Goal: Task Accomplishment & Management: Manage account settings

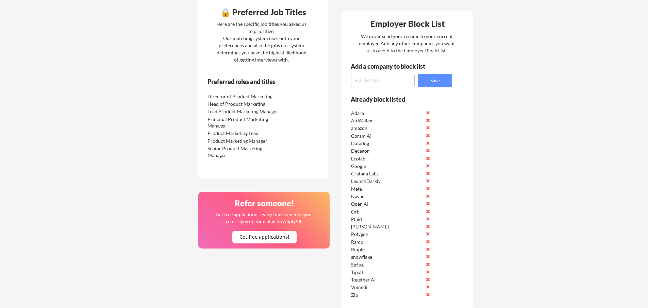
scroll to position [288, 0]
click at [374, 86] on textarea at bounding box center [383, 81] width 64 height 14
type textarea "figma"
click at [435, 83] on button "Save" at bounding box center [435, 81] width 34 height 14
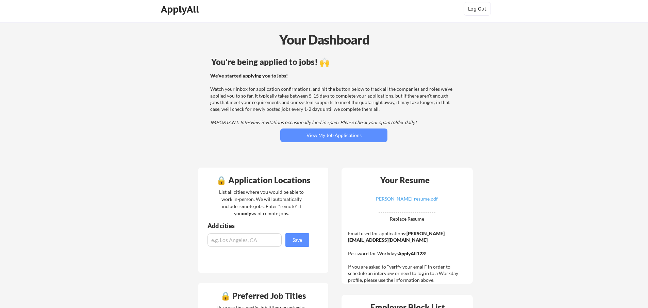
scroll to position [0, 0]
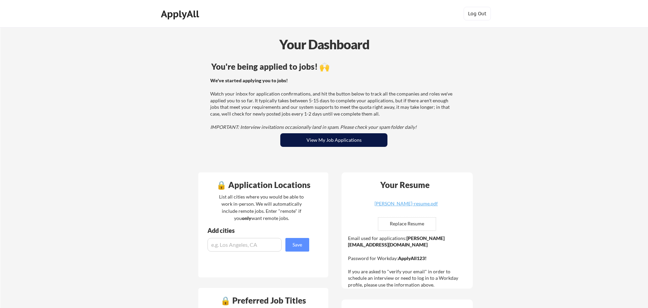
click at [306, 141] on button "View My Job Applications" at bounding box center [333, 140] width 107 height 14
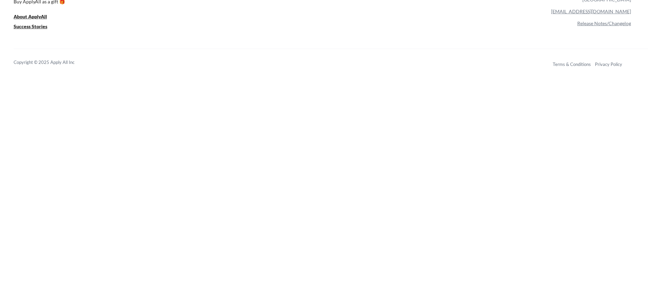
scroll to position [1950, 0]
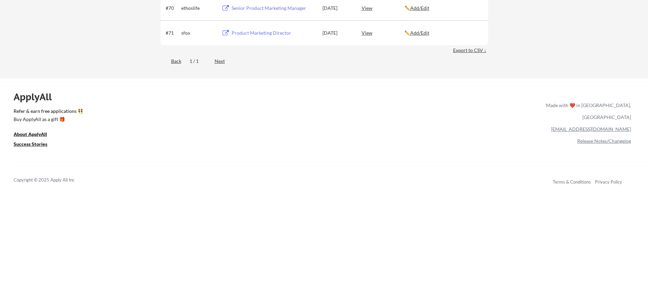
click at [219, 57] on div "Back 1 / 1 Next" at bounding box center [323, 62] width 327 height 14
click at [219, 62] on div "Next" at bounding box center [224, 61] width 18 height 7
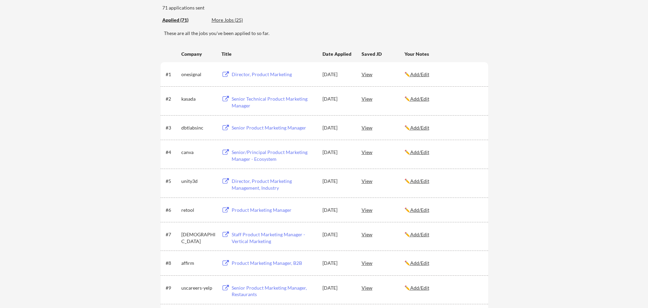
scroll to position [0, 0]
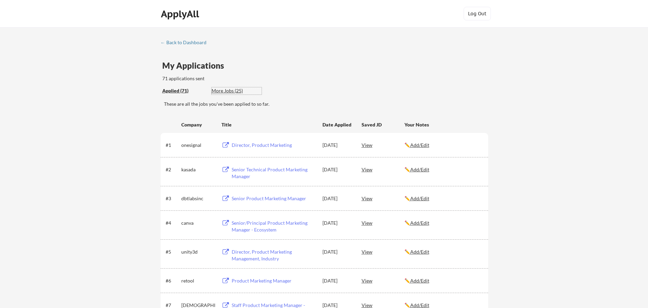
click at [227, 90] on div "More Jobs (25)" at bounding box center [236, 90] width 50 height 7
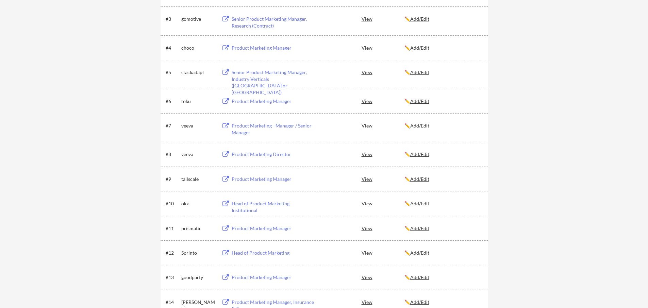
scroll to position [175, 0]
